Goal: Navigation & Orientation: Find specific page/section

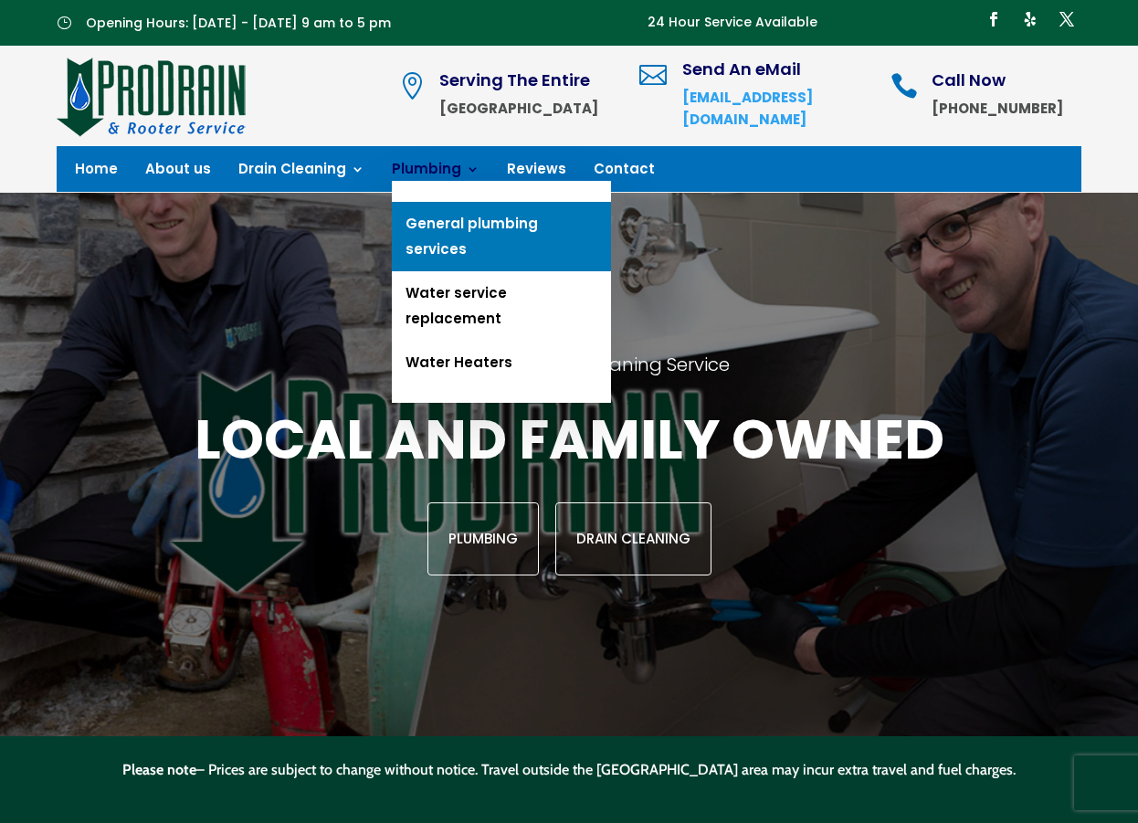
click at [458, 219] on link "General plumbing services" at bounding box center [501, 236] width 219 height 69
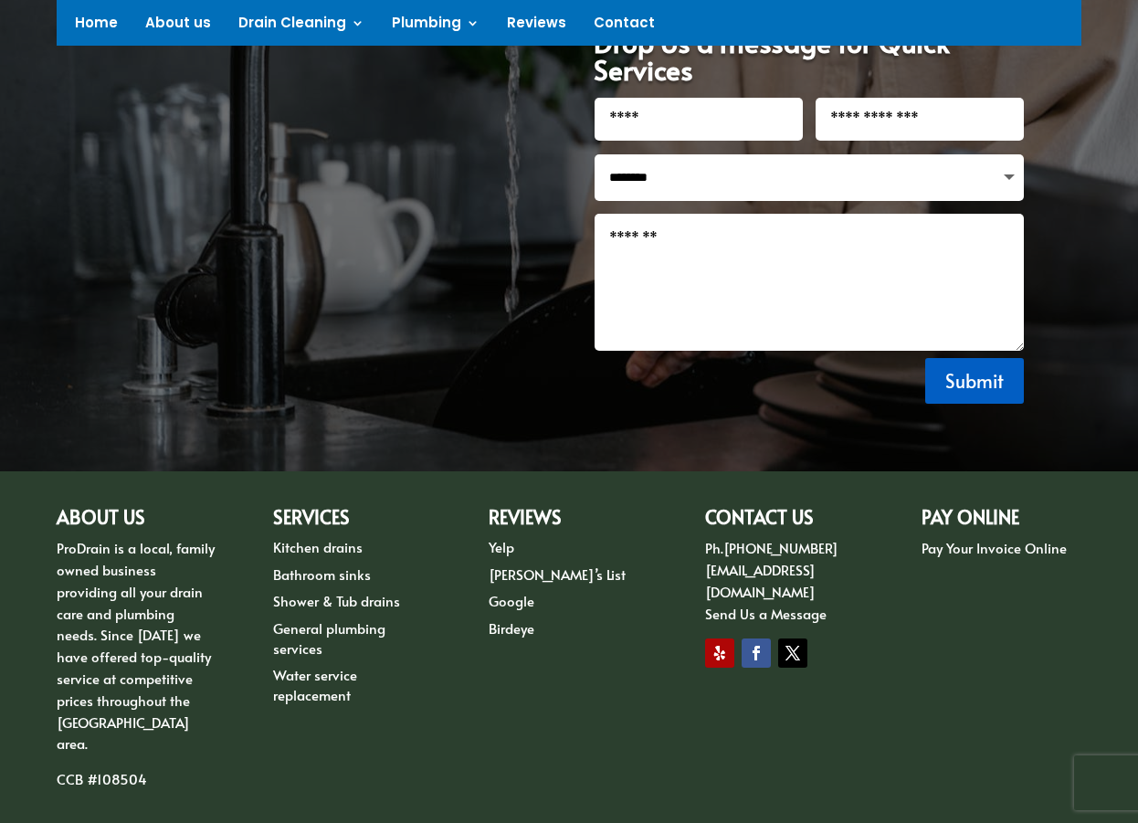
scroll to position [1852, 0]
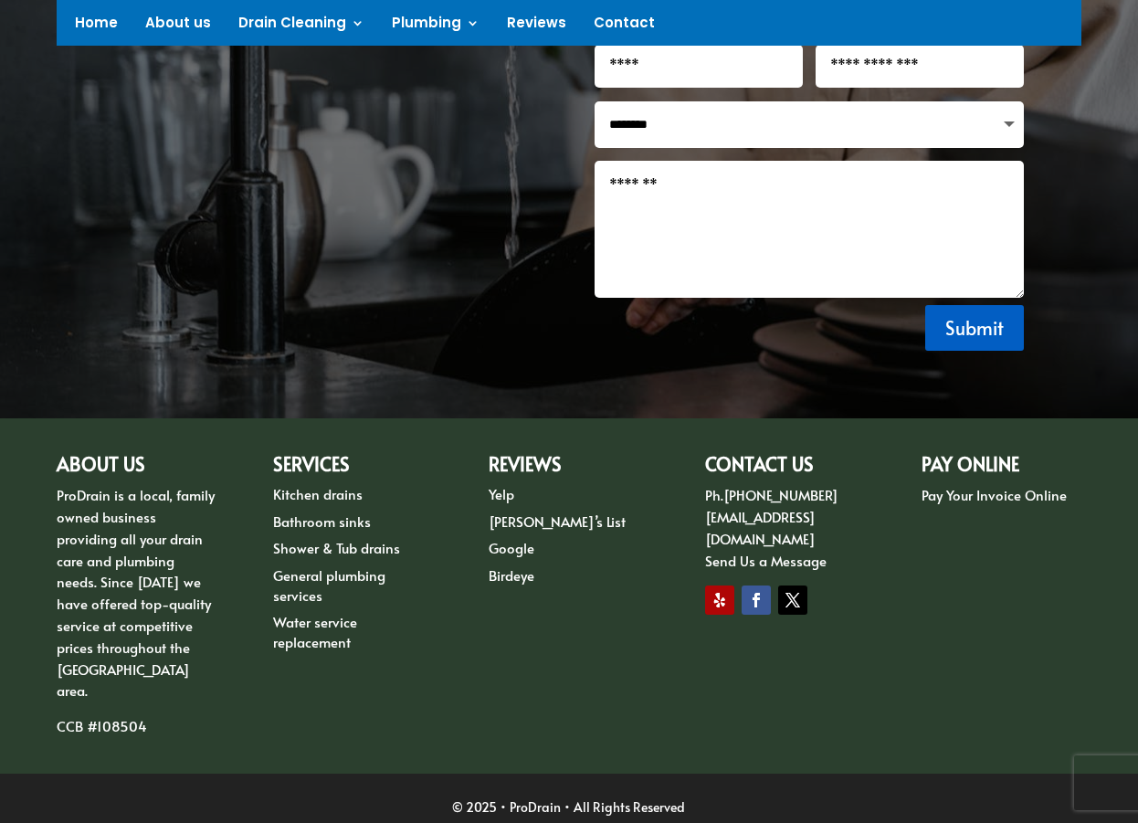
click at [301, 495] on link "Kitchen drains" at bounding box center [317, 493] width 89 height 19
